Goal: Transaction & Acquisition: Register for event/course

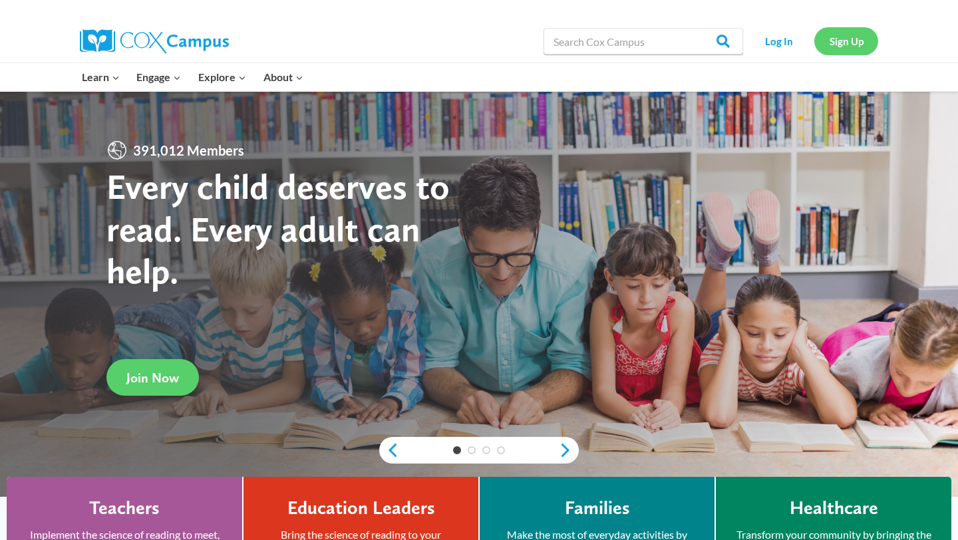
click at [854, 42] on link "Sign Up" at bounding box center [846, 40] width 64 height 27
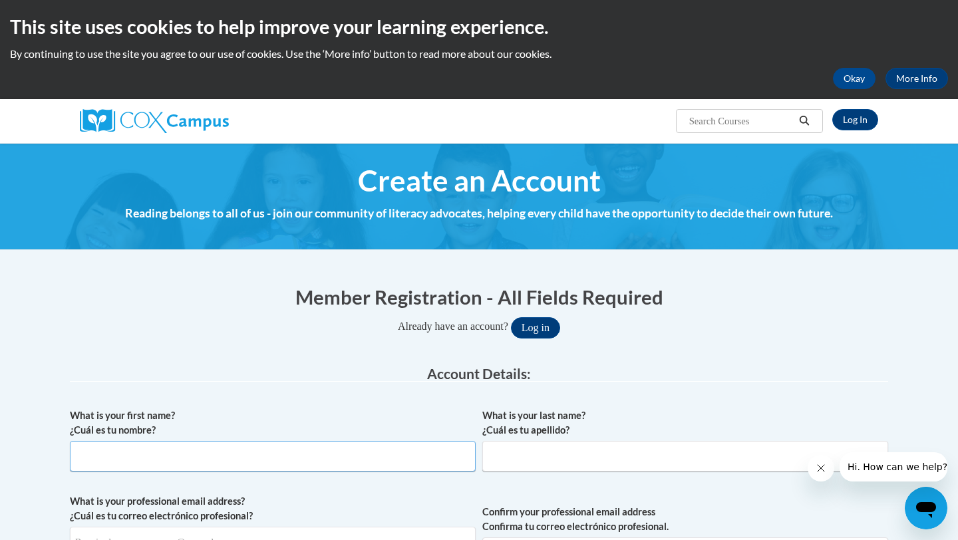
click at [347, 462] on input "What is your first name? ¿Cuál es tu nombre?" at bounding box center [273, 456] width 406 height 31
type input "[GEOGRAPHIC_DATA]"
click at [620, 438] on span "What is your last name? ¿Cuál es tu apellido?" at bounding box center [685, 439] width 406 height 63
click at [614, 452] on input "What is your last name? ¿Cuál es tu apellido?" at bounding box center [685, 456] width 406 height 31
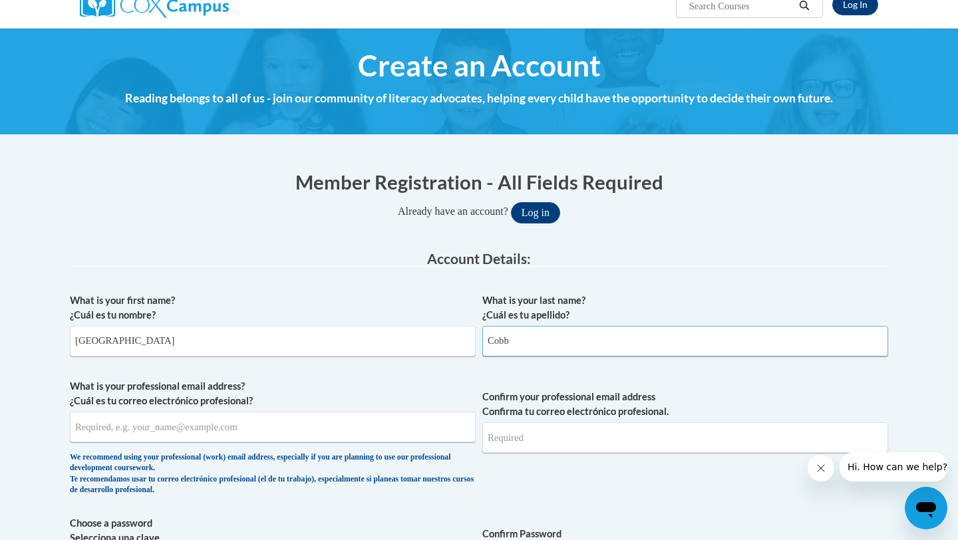
scroll to position [120, 0]
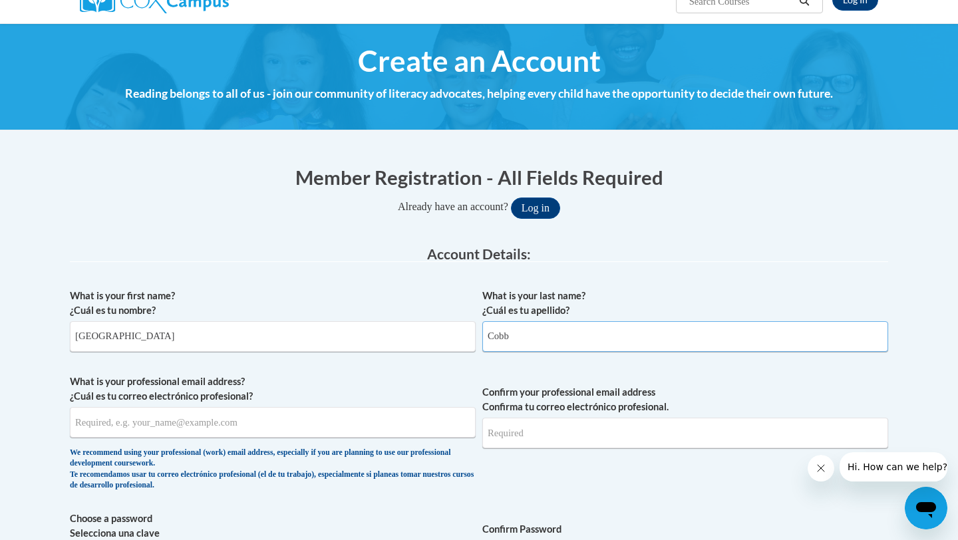
type input "Cobb"
click at [303, 416] on input "What is your professional email address? ¿Cuál es tu correo electrónico profesi…" at bounding box center [273, 422] width 406 height 31
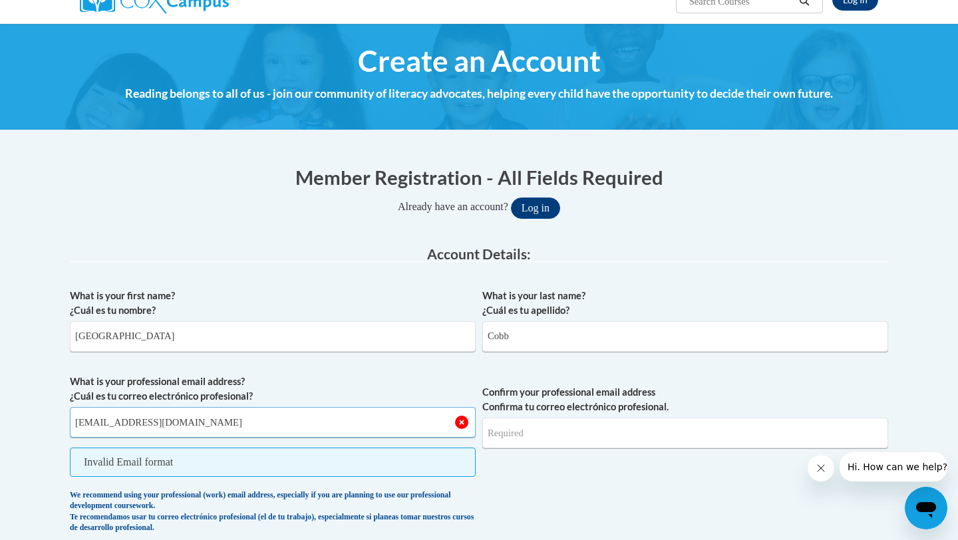
type input "[EMAIL_ADDRESS][DOMAIN_NAME]"
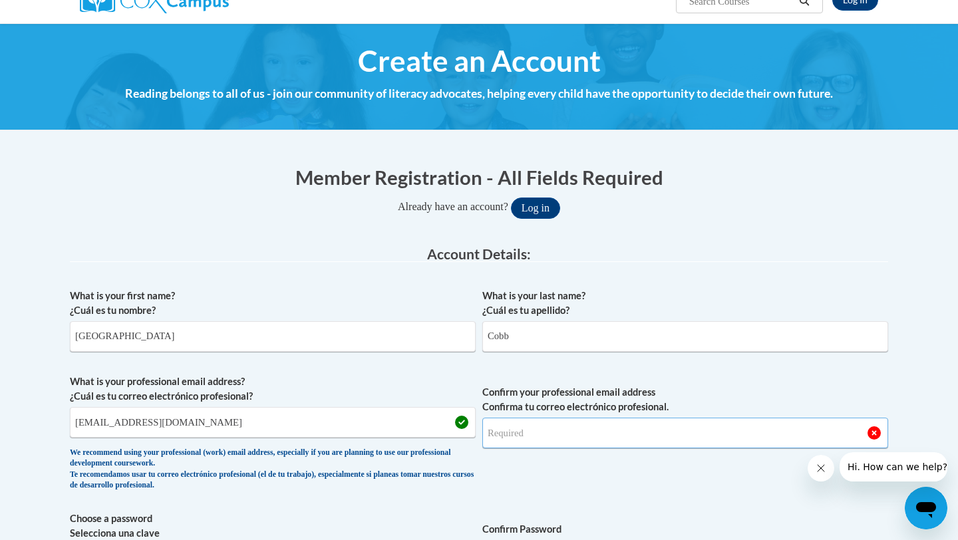
click at [510, 435] on input "Confirm your professional email address Confirma tu correo electrónico profesio…" at bounding box center [685, 433] width 406 height 31
type input "[EMAIL_ADDRESS][DOMAIN_NAME]"
click at [511, 198] on button "Log in" at bounding box center [535, 208] width 49 height 21
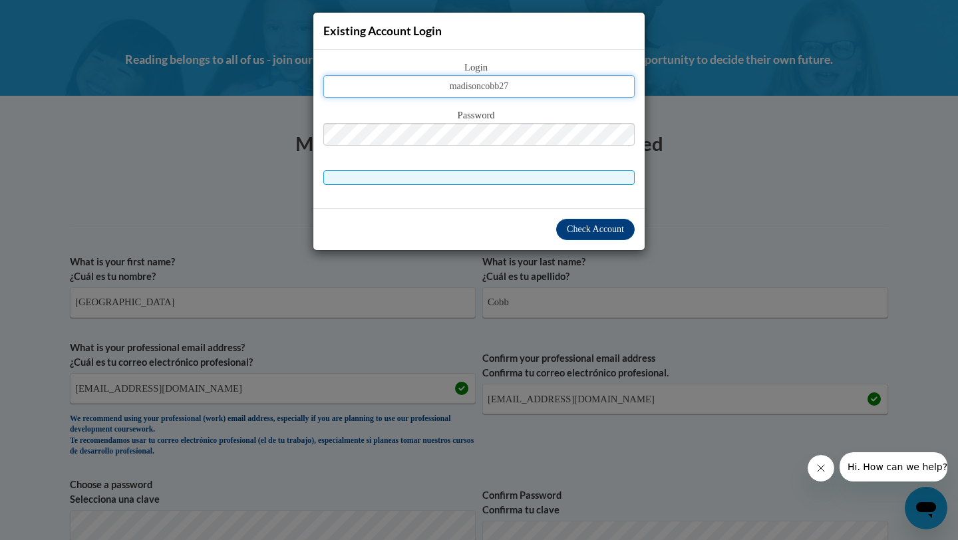
type input "madisoncobb27"
click at [530, 144] on div "Password" at bounding box center [478, 134] width 311 height 53
click at [572, 216] on div "Check Account" at bounding box center [478, 229] width 331 height 42
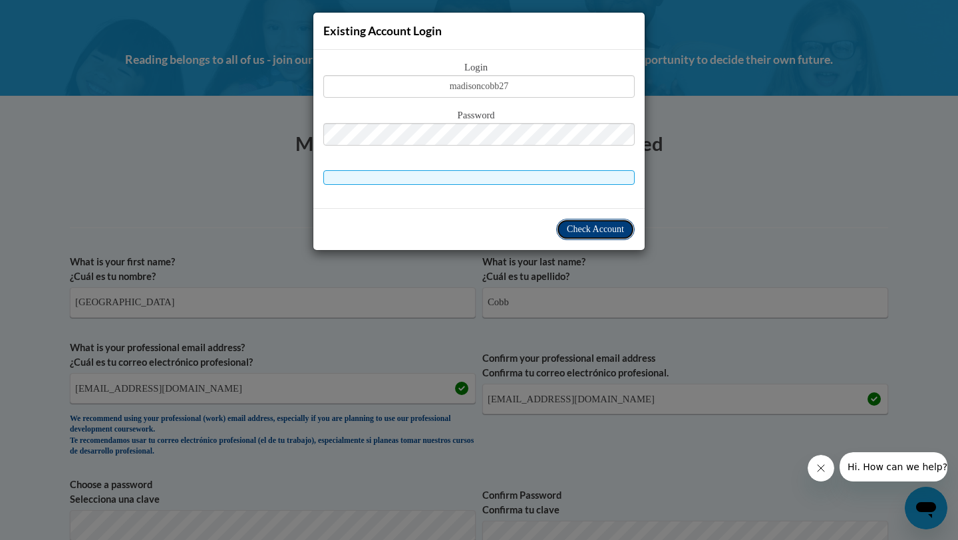
click at [572, 224] on span "Check Account" at bounding box center [595, 229] width 57 height 10
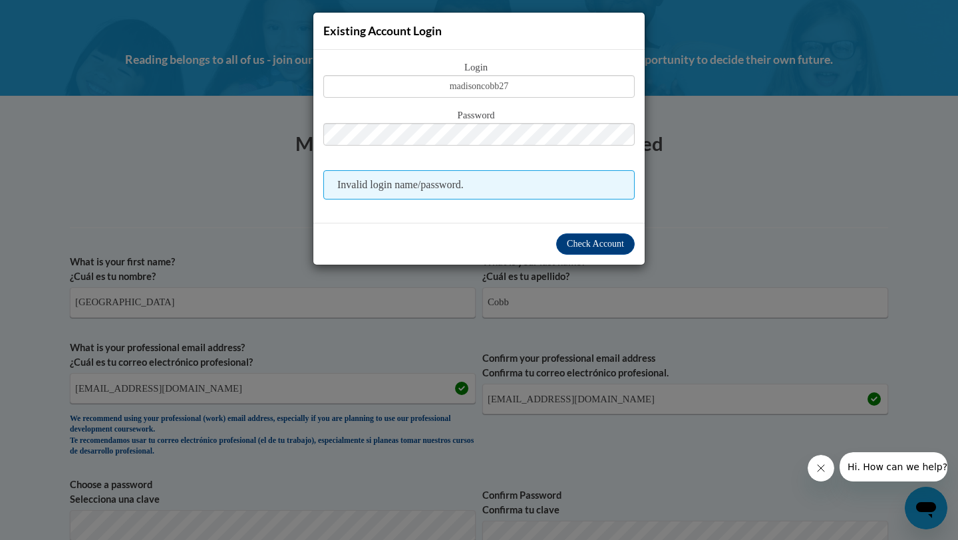
click at [452, 295] on div "Existing Account Login Login madisoncobb27 Password Invalid login name/password." at bounding box center [479, 270] width 958 height 540
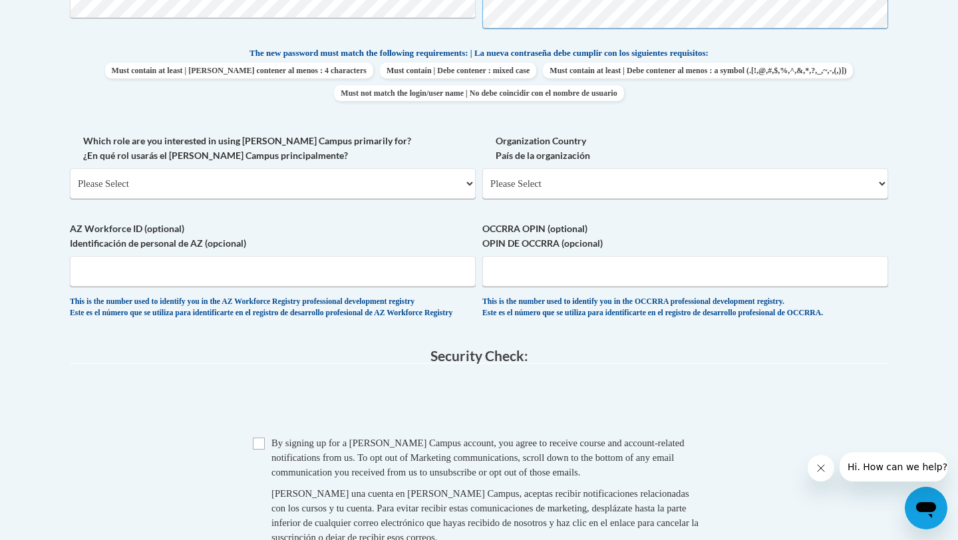
scroll to position [676, 0]
click at [425, 185] on select "Please Select College/University | Colegio/Universidad Community/Nonprofit Part…" at bounding box center [273, 184] width 406 height 31
select select "5a18ea06-2b54-4451-96f2-d152daf9eac5"
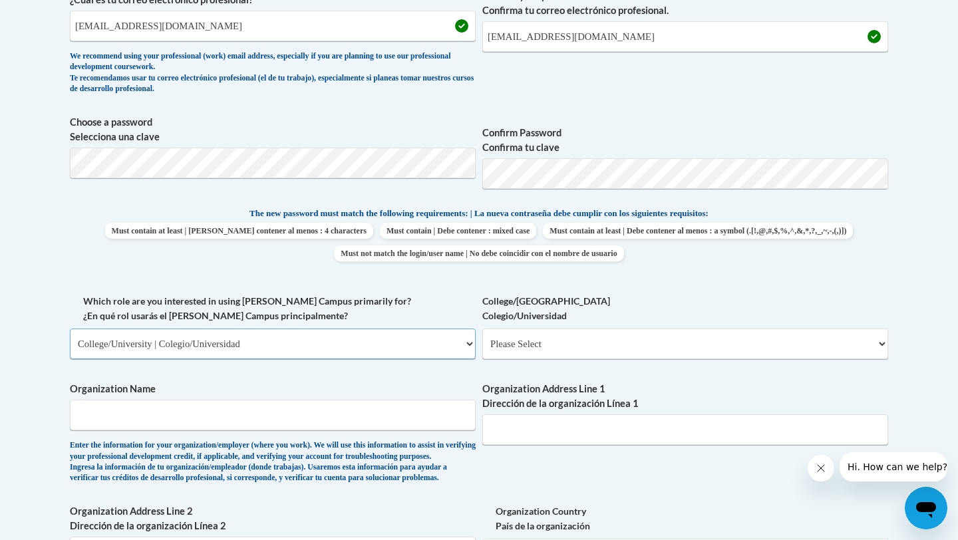
scroll to position [546, 0]
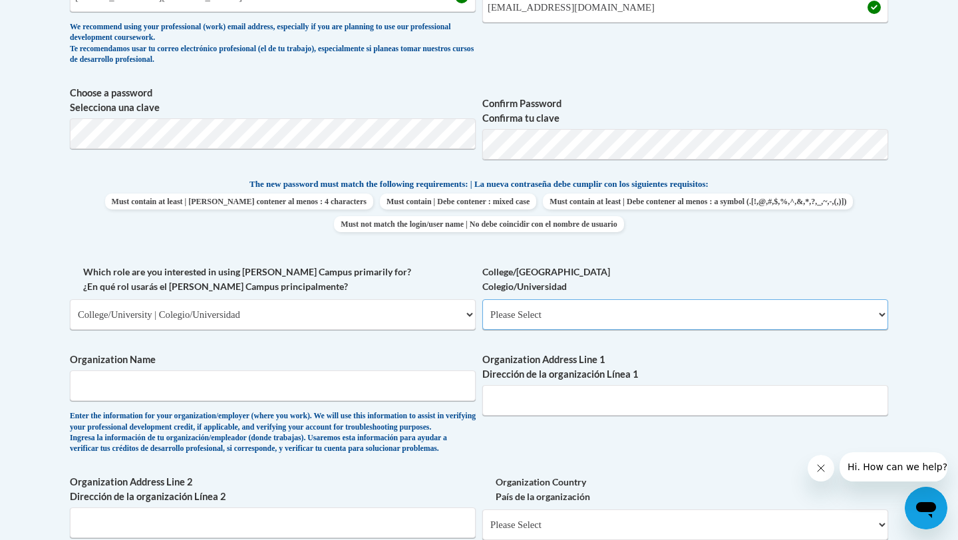
click at [548, 299] on select "Please Select College/University Staff | Empleado universitario College/Univers…" at bounding box center [685, 314] width 406 height 31
click at [277, 381] on input "Organization Name" at bounding box center [273, 386] width 406 height 31
type input "I"
type input "[PERSON_NAME][GEOGRAPHIC_DATA]"
click at [573, 408] on input "Organization Address Line 1 Dirección de la organización Línea 1" at bounding box center [685, 400] width 406 height 31
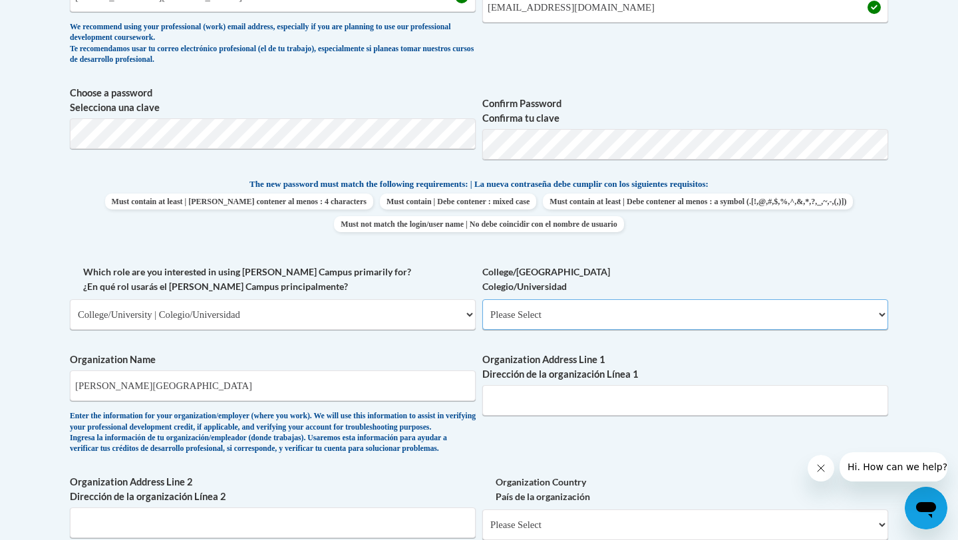
click at [570, 301] on select "Please Select College/University Staff | Empleado universitario College/Univers…" at bounding box center [685, 314] width 406 height 31
select select "99b32b07-cffc-426c-8bf6-0cd77760d84b"
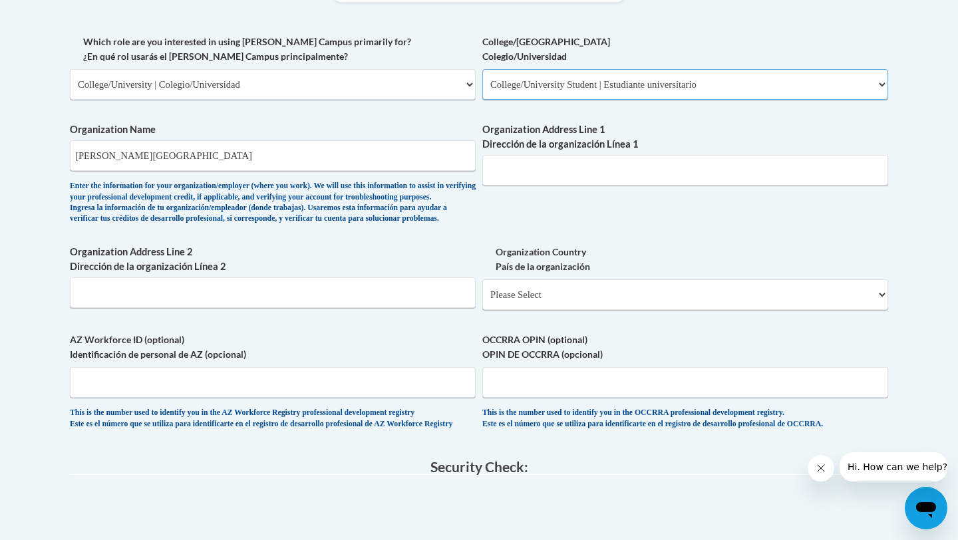
scroll to position [786, 0]
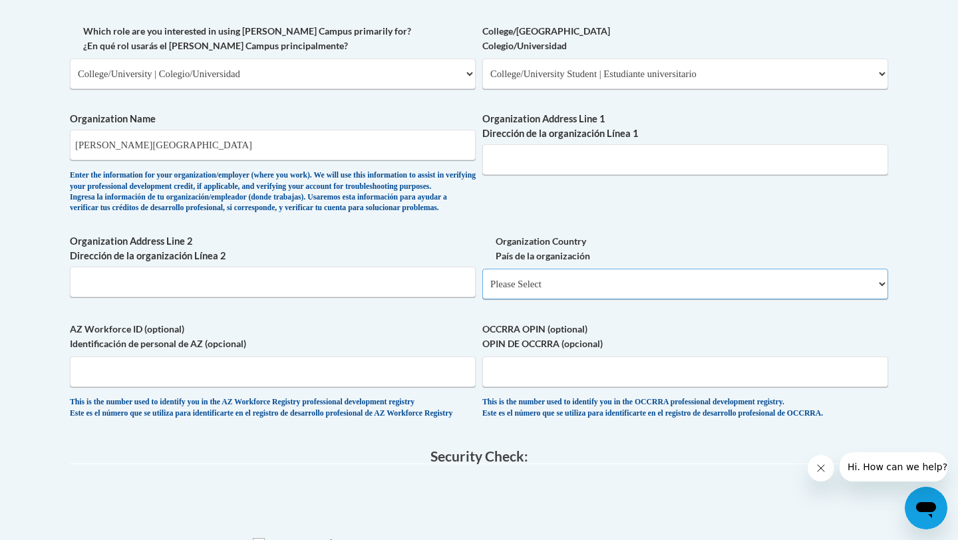
click at [543, 299] on select "Please Select [GEOGRAPHIC_DATA] | [GEOGRAPHIC_DATA] Outside of [GEOGRAPHIC_DATA…" at bounding box center [685, 284] width 406 height 31
select select "ad49bcad-a171-4b2e-b99c-48b446064914"
select select
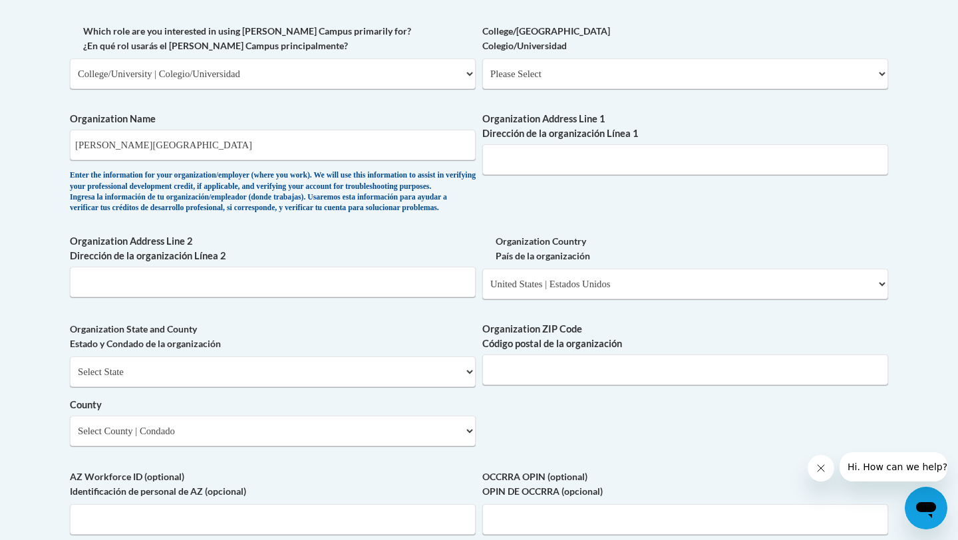
click at [527, 373] on span "Organization ZIP Code Código postal de la organización" at bounding box center [685, 353] width 406 height 63
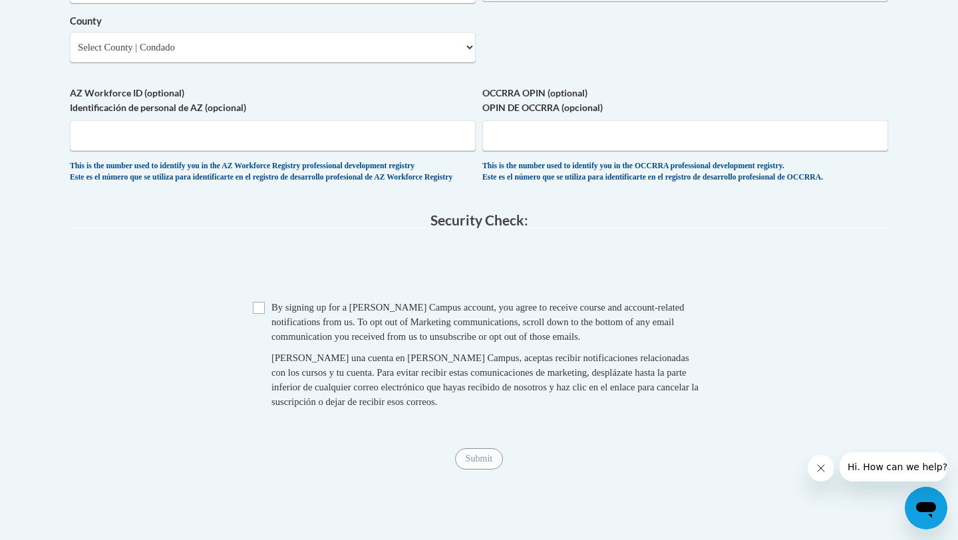
scroll to position [1167, 0]
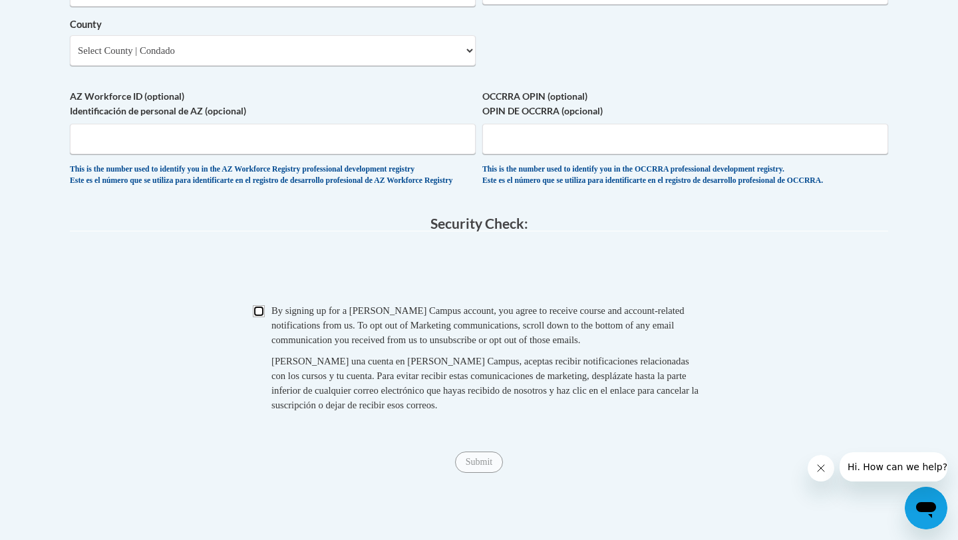
click at [261, 317] on input "Checkbox" at bounding box center [259, 311] width 12 height 12
checkbox input "true"
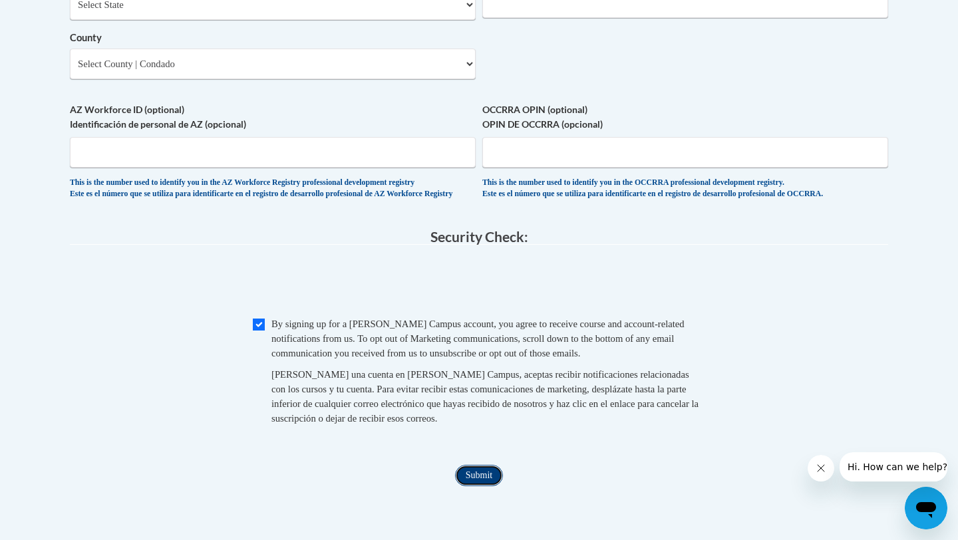
click at [479, 486] on input "Submit" at bounding box center [479, 475] width 48 height 21
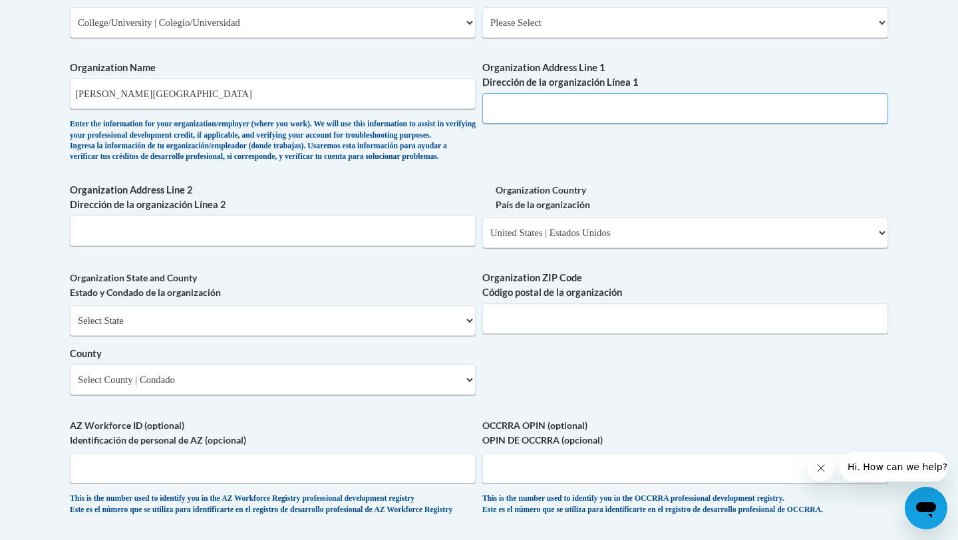
scroll to position [817, 0]
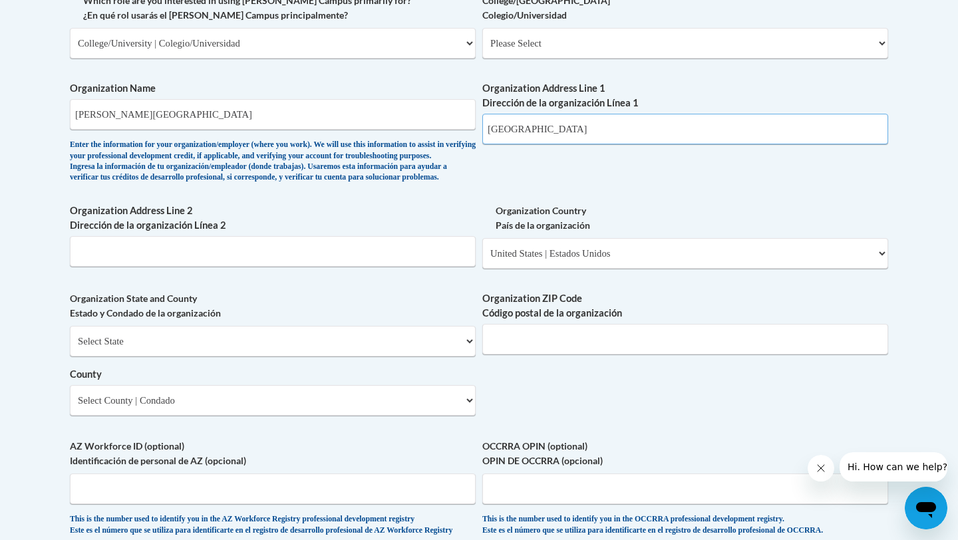
type input "[GEOGRAPHIC_DATA]"
click at [279, 264] on input "Organization Address Line 2 Dirección de la organización Línea 2" at bounding box center [273, 251] width 406 height 31
type input "N"
click at [591, 139] on input "[GEOGRAPHIC_DATA]" at bounding box center [685, 129] width 406 height 31
type input "[GEOGRAPHIC_DATA]"
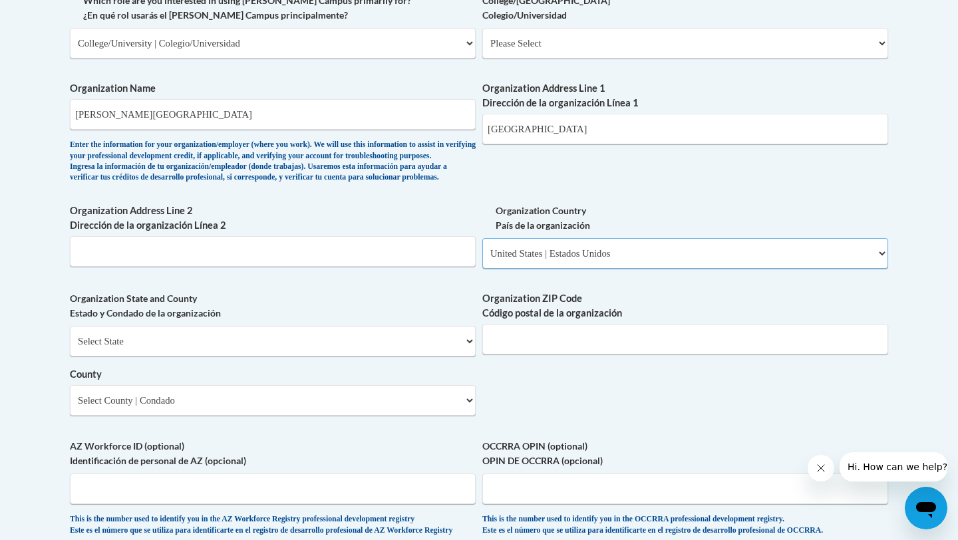
click at [564, 269] on select "Please Select [GEOGRAPHIC_DATA] | [GEOGRAPHIC_DATA] Outside of [GEOGRAPHIC_DATA…" at bounding box center [685, 253] width 406 height 31
click at [359, 357] on select "Select State [US_STATE] [US_STATE] [US_STATE] [US_STATE] [US_STATE] [US_STATE] …" at bounding box center [273, 341] width 406 height 31
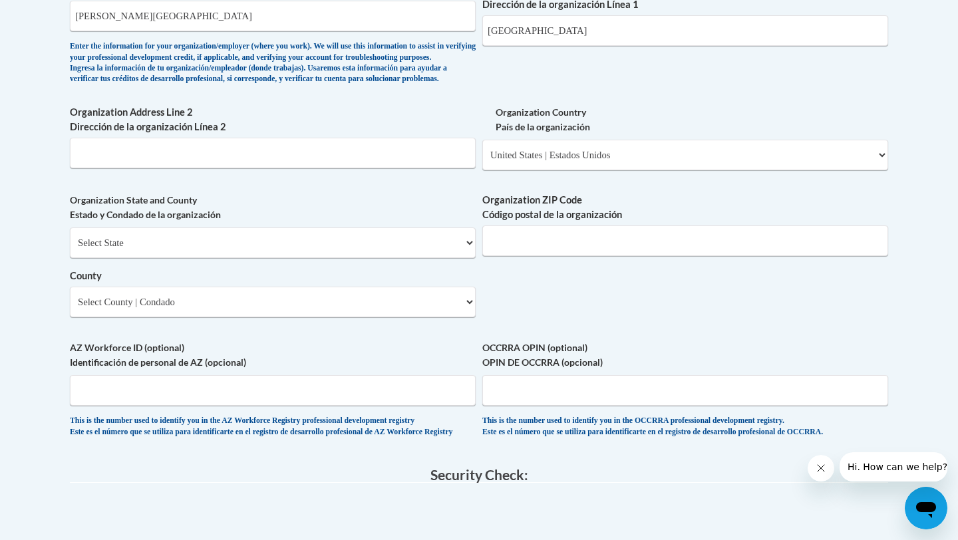
scroll to position [913, 0]
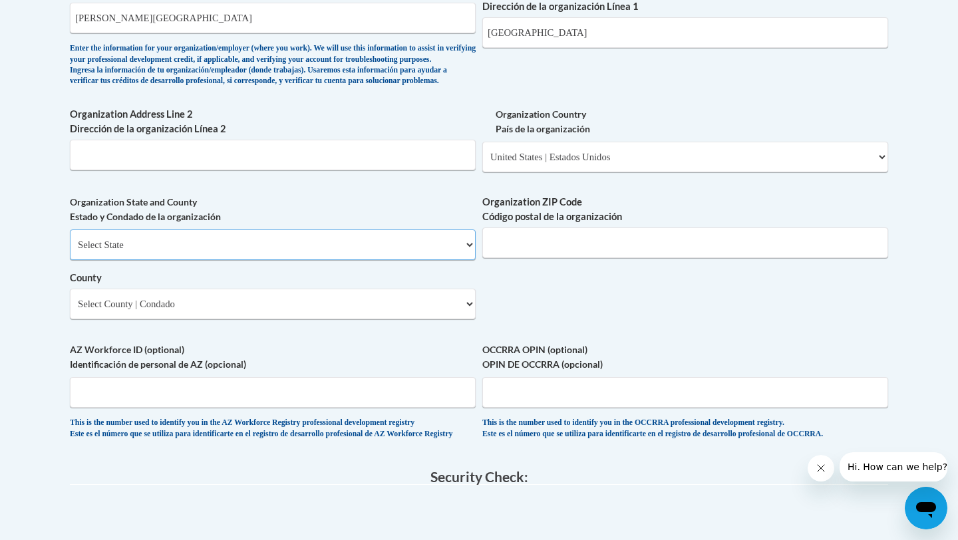
click at [205, 260] on select "Select State [US_STATE] [US_STATE] [US_STATE] [US_STATE] [US_STATE] [US_STATE] …" at bounding box center [273, 245] width 406 height 31
select select "[US_STATE]"
click at [557, 258] on input "Organization ZIP Code Código postal de la organización" at bounding box center [685, 243] width 406 height 31
type input "37204"
click at [168, 319] on select "Select County [PERSON_NAME][GEOGRAPHIC_DATA] [PERSON_NAME] [PERSON_NAME] [PERSO…" at bounding box center [273, 304] width 406 height 31
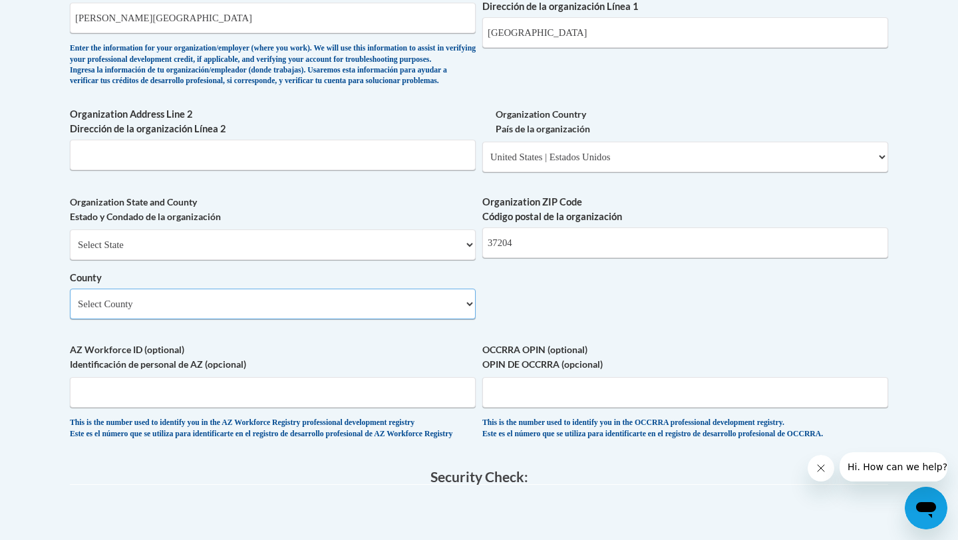
select select "Davidson"
click at [188, 405] on input "AZ Workforce ID (optional) Identificación de personal de AZ (opcional)" at bounding box center [273, 392] width 406 height 31
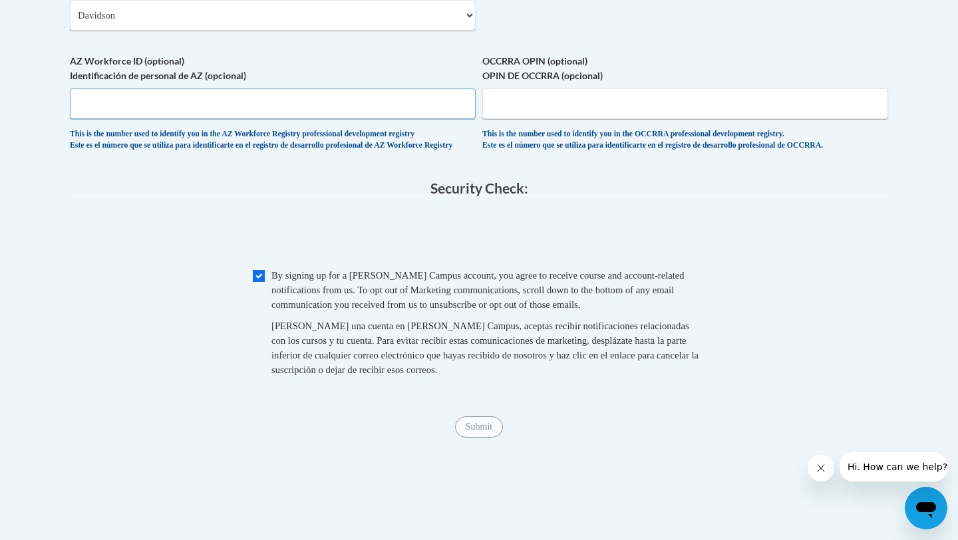
scroll to position [1204, 0]
click at [488, 436] on input "Submit" at bounding box center [479, 424] width 48 height 21
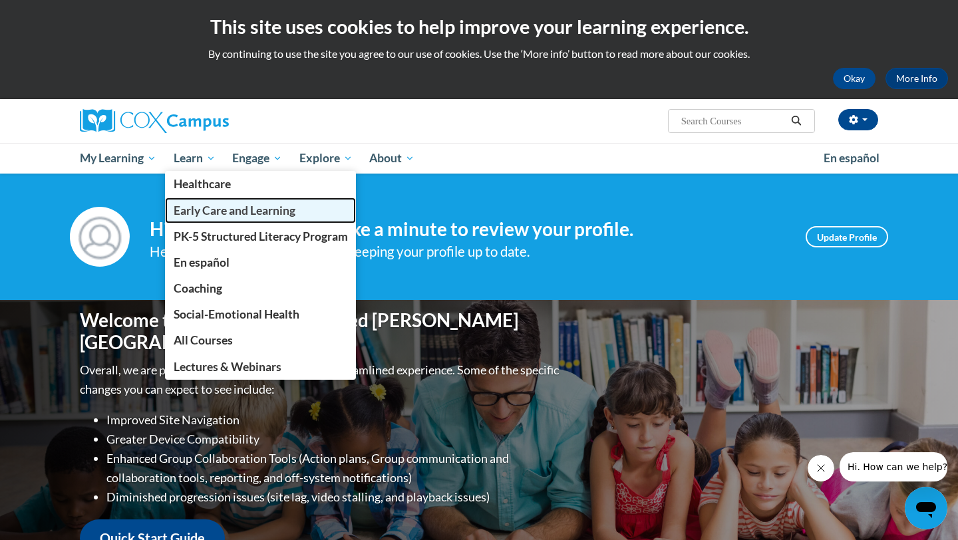
click at [225, 214] on span "Early Care and Learning" at bounding box center [235, 211] width 122 height 14
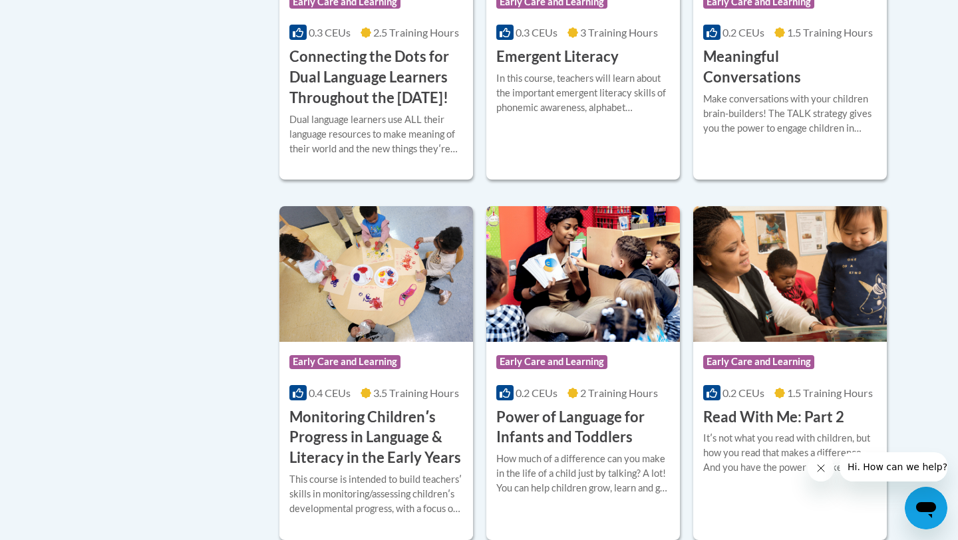
scroll to position [1054, 0]
